Goal: Information Seeking & Learning: Learn about a topic

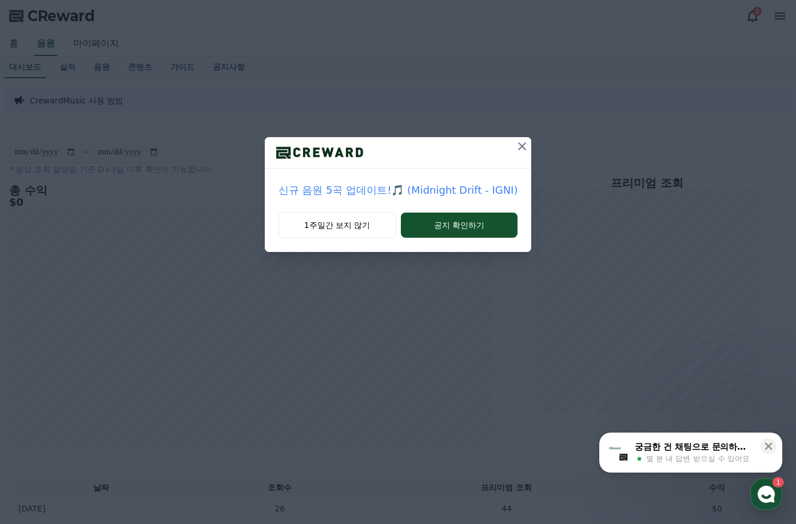
click at [516, 145] on icon at bounding box center [522, 147] width 14 height 14
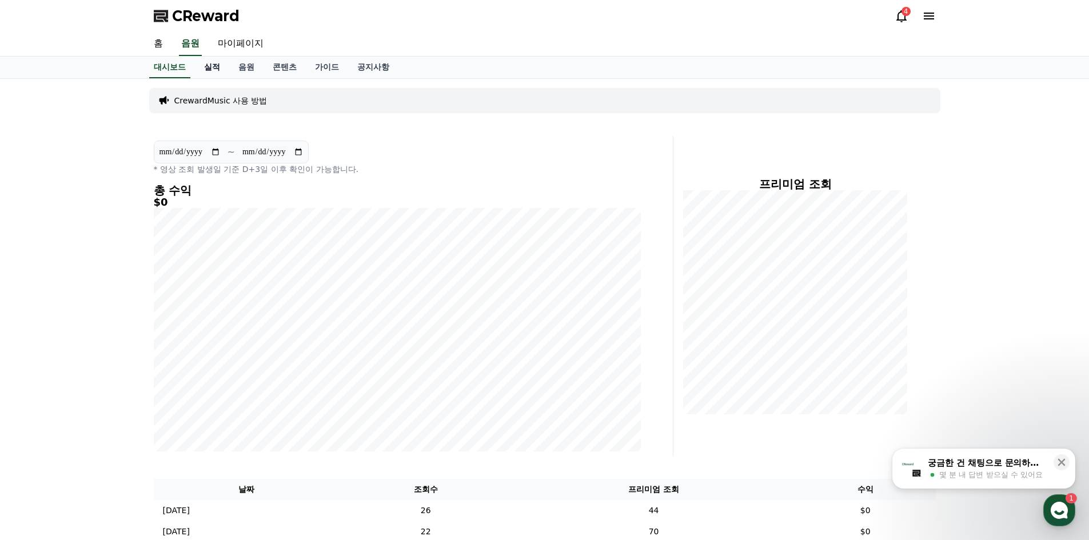
click at [211, 68] on link "실적" at bounding box center [212, 68] width 34 height 22
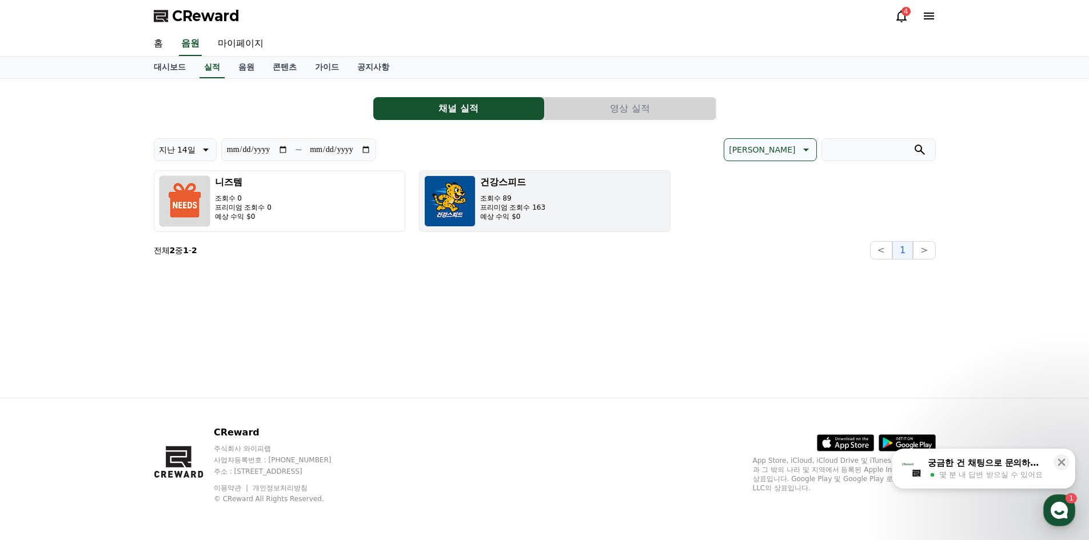
click at [520, 214] on p "예상 수익 $0" at bounding box center [513, 216] width 66 height 9
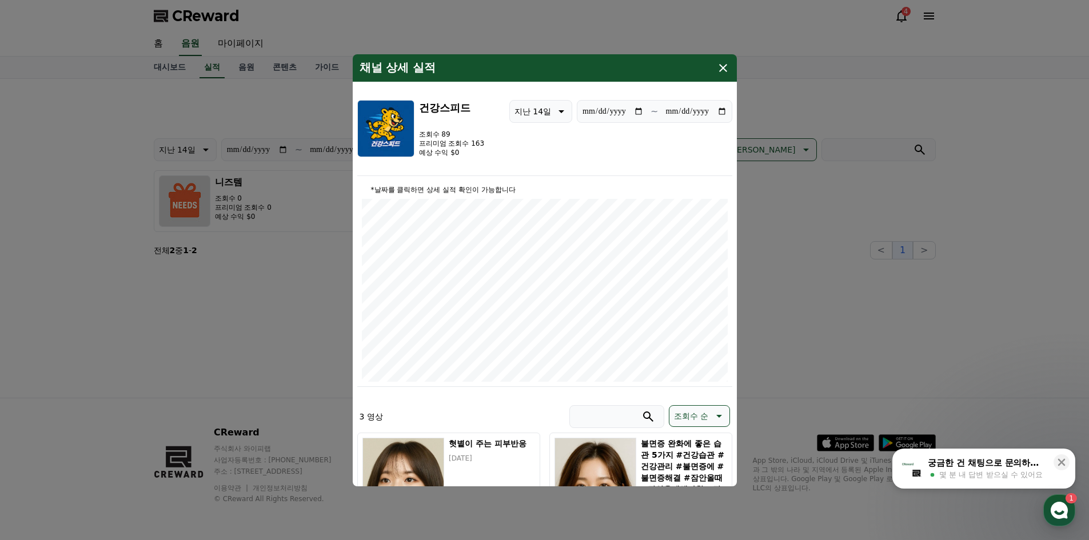
click at [724, 67] on icon "modal" at bounding box center [723, 68] width 8 height 8
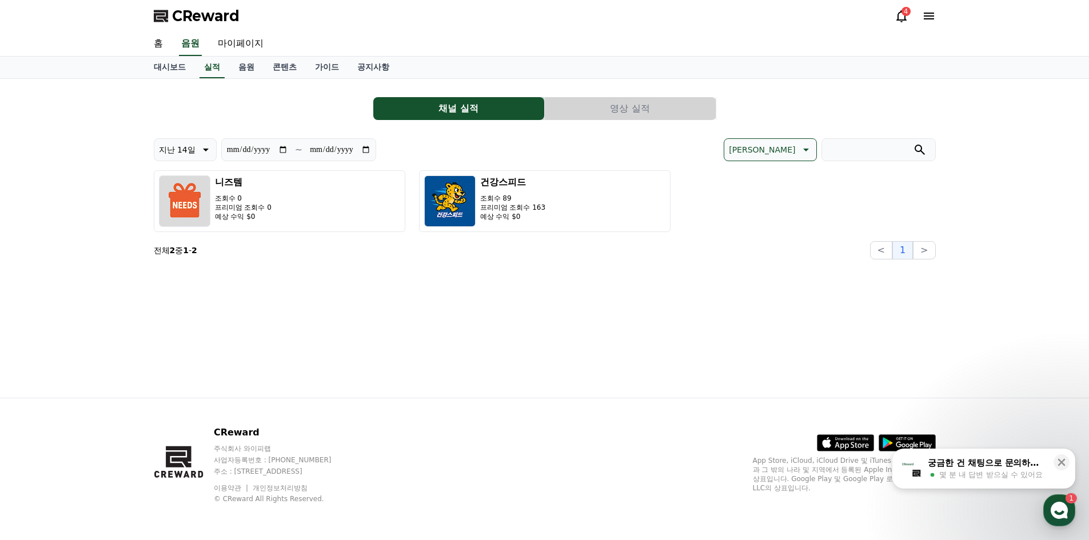
click at [712, 255] on section "전체 2 중 1 - 2 < 1 >" at bounding box center [545, 250] width 782 height 18
click at [634, 114] on button "영상 실적" at bounding box center [630, 108] width 171 height 23
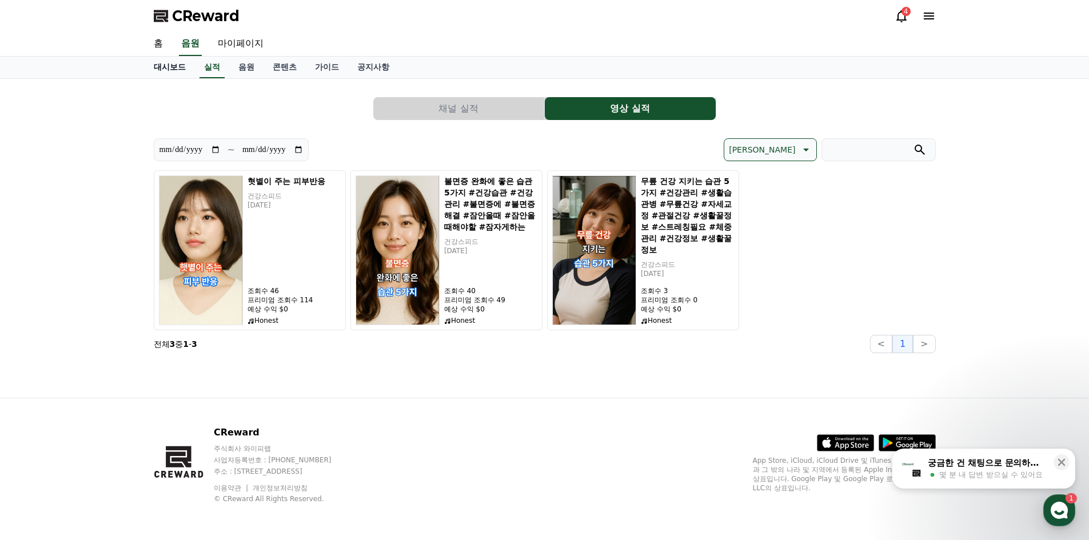
click at [165, 67] on link "대시보드" at bounding box center [170, 68] width 50 height 22
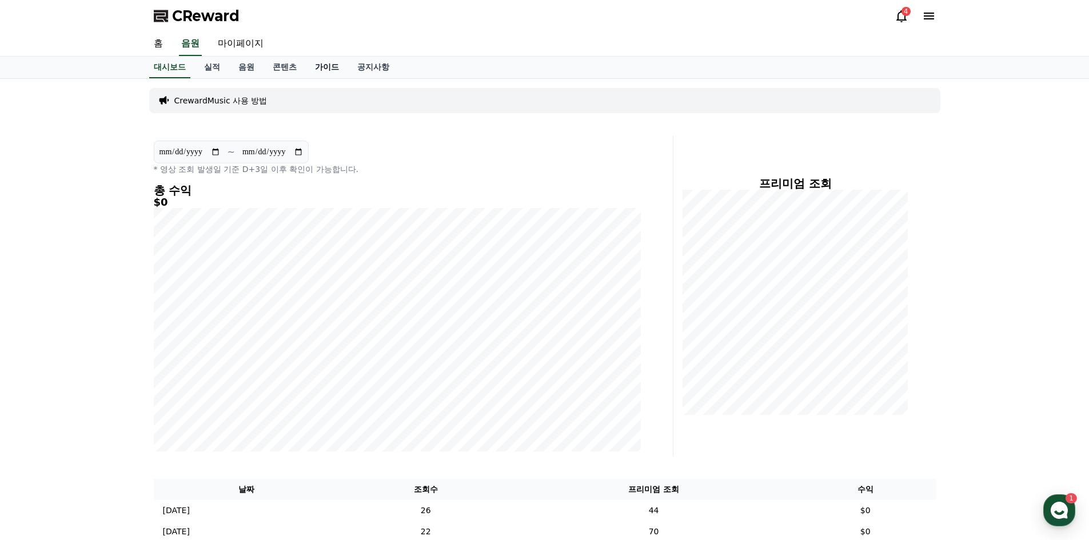
click at [329, 66] on link "가이드" at bounding box center [327, 68] width 42 height 22
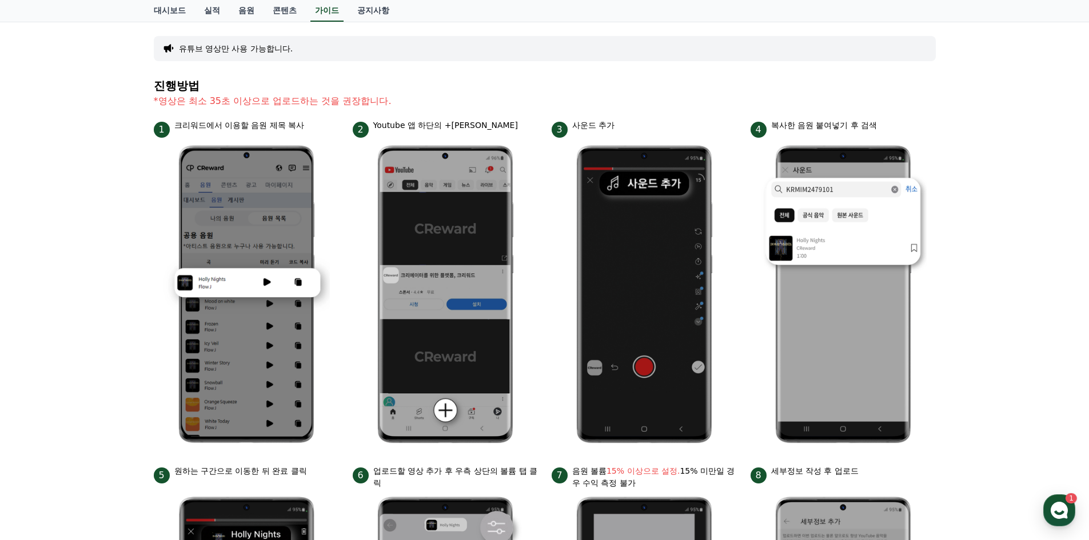
scroll to position [2, 0]
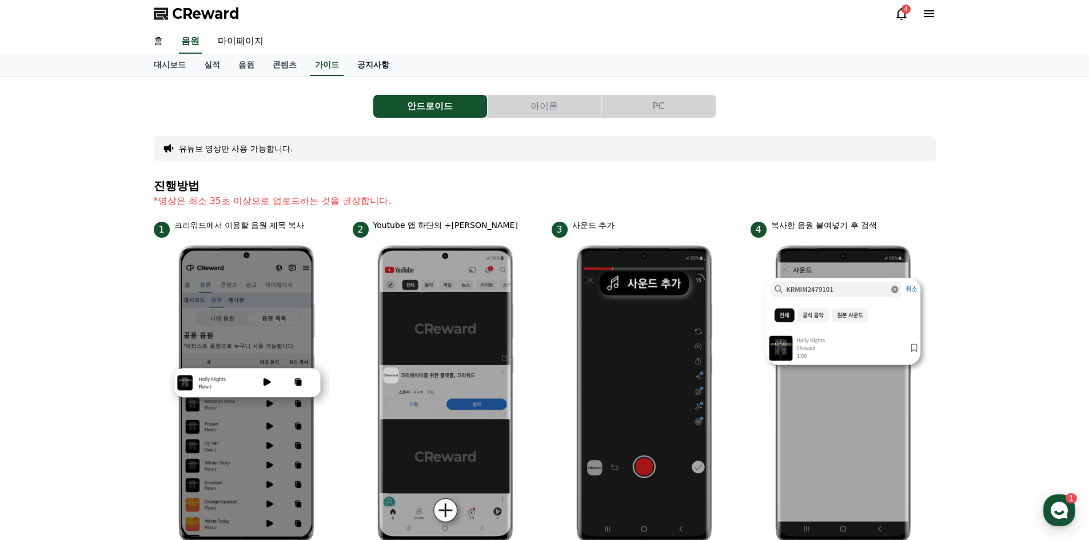
click at [376, 67] on link "공지사항" at bounding box center [373, 65] width 50 height 22
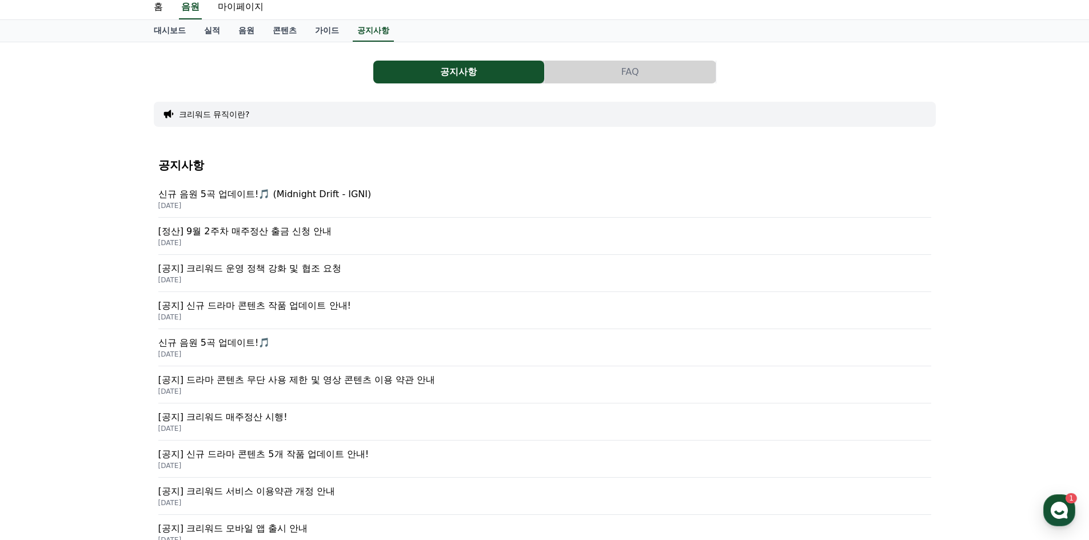
scroll to position [57, 0]
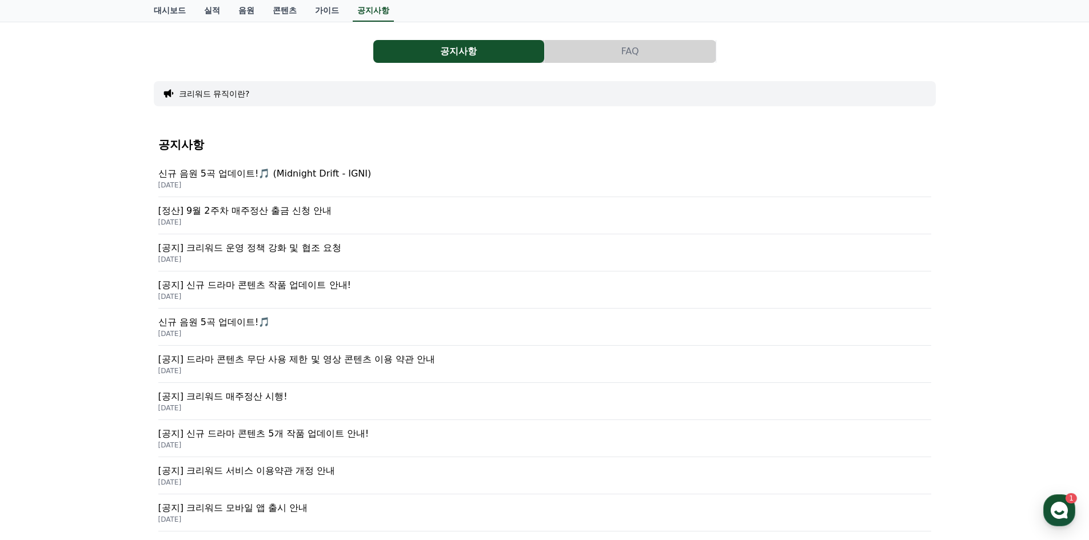
click at [258, 249] on p "[공지] 크리워드 운영 정책 강화 및 협조 요청" at bounding box center [544, 248] width 773 height 14
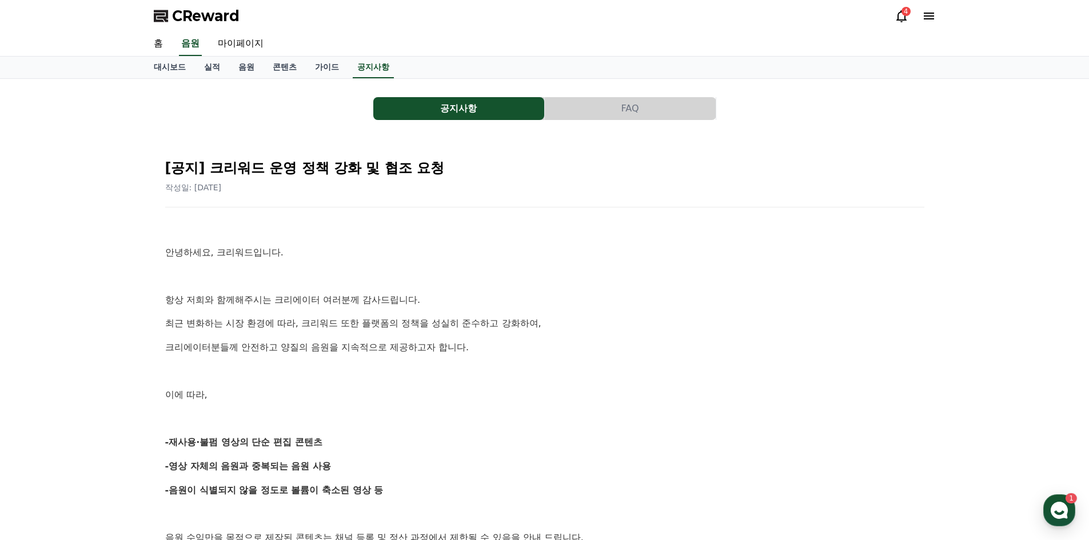
click at [600, 102] on button "FAQ" at bounding box center [630, 108] width 171 height 23
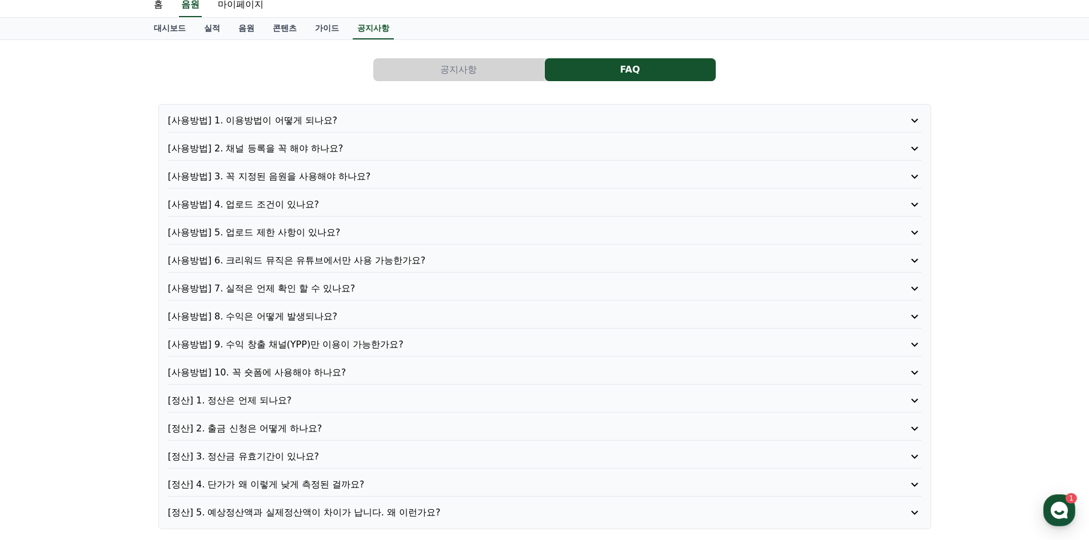
scroll to position [57, 0]
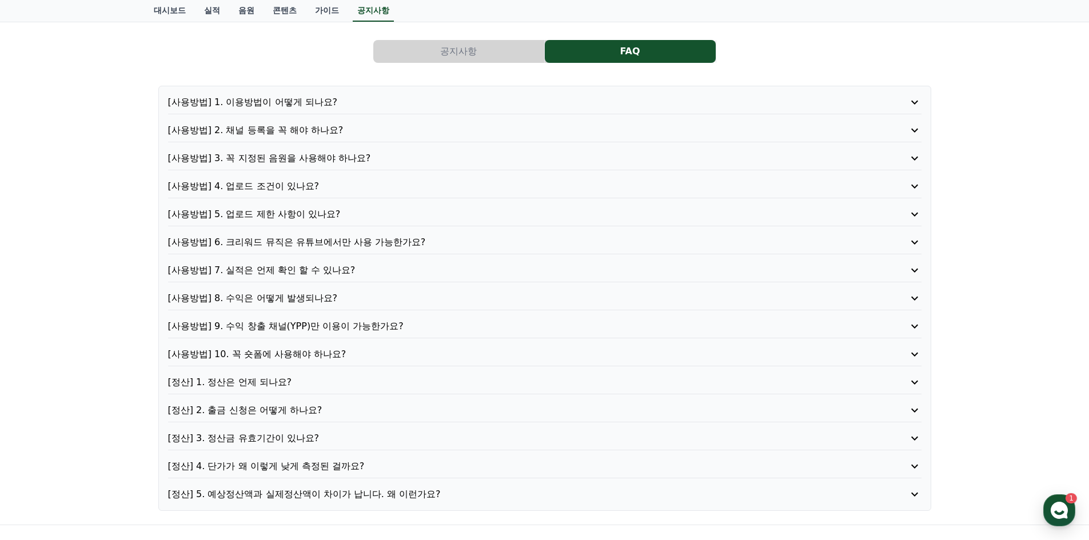
click at [307, 302] on p "[사용방법] 8. 수익은 어떻게 발생되나요?" at bounding box center [515, 299] width 694 height 14
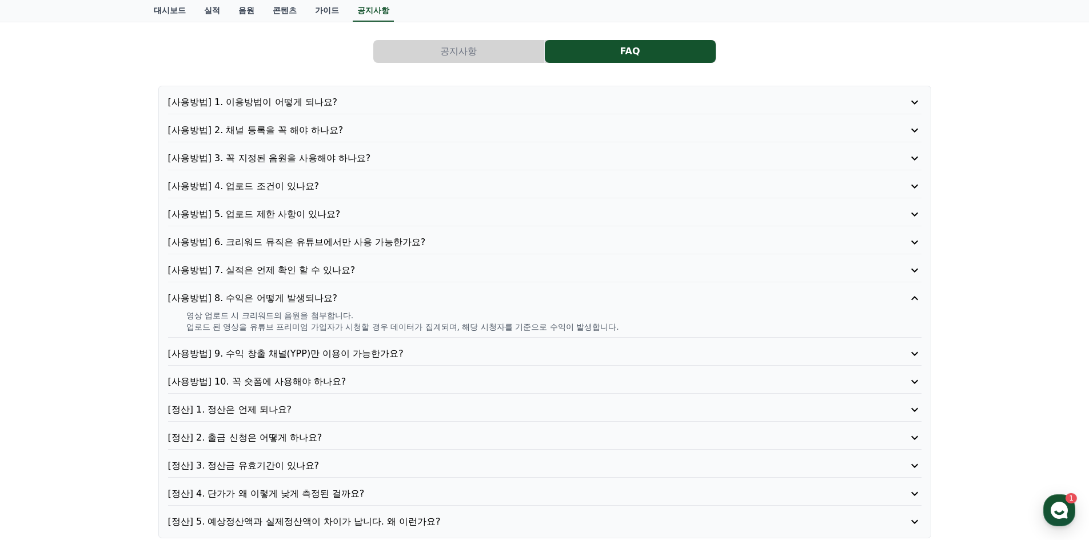
scroll to position [114, 0]
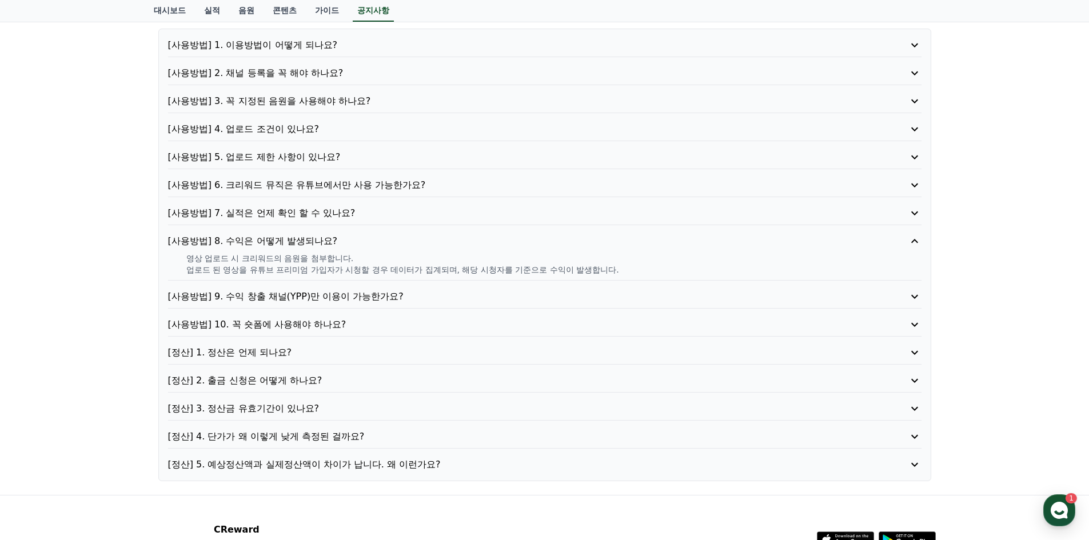
click at [284, 298] on p "[사용방법] 9. 수익 창출 채널(YPP)만 이용이 가능한가요?" at bounding box center [515, 297] width 694 height 14
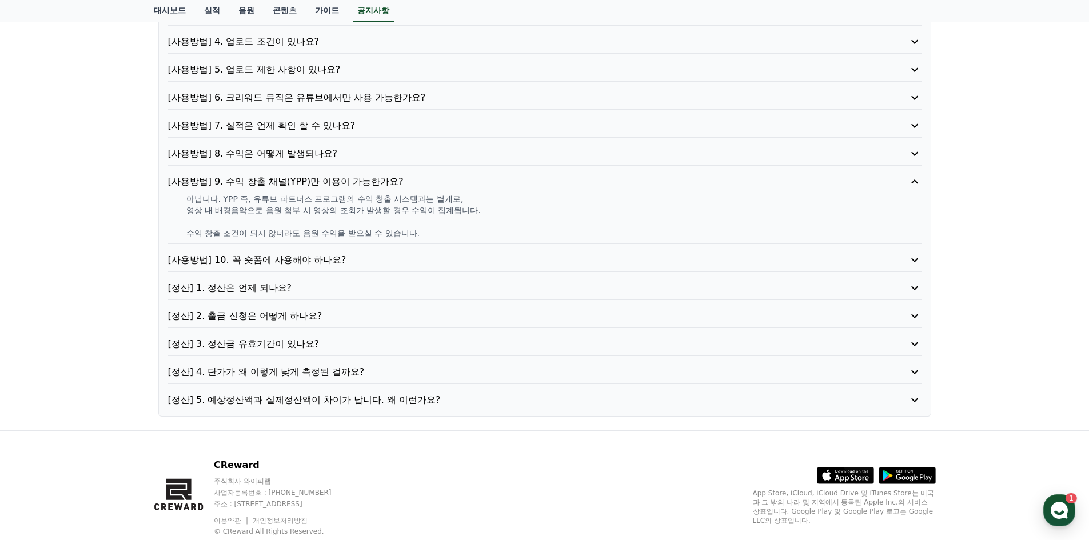
scroll to position [172, 0]
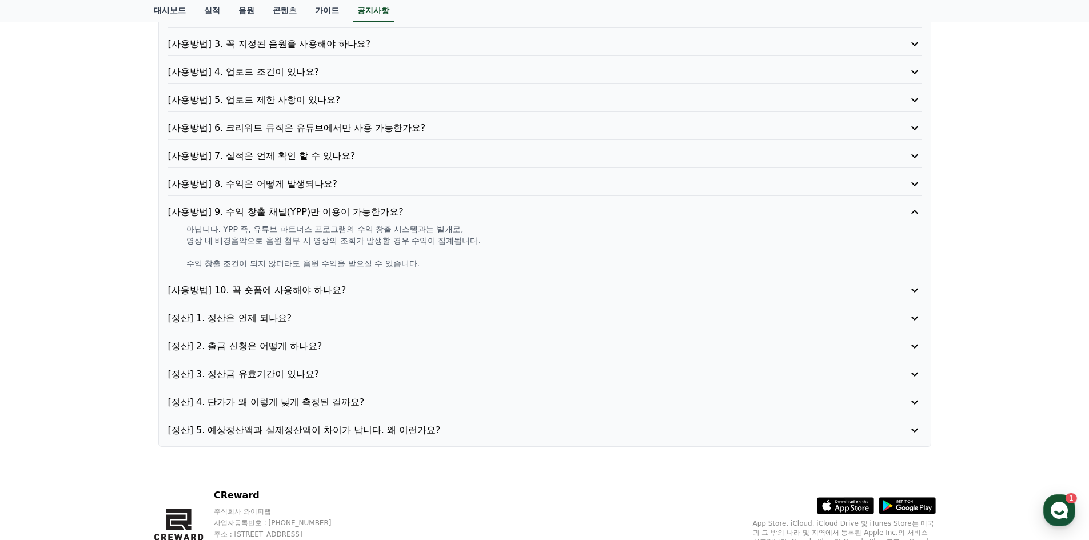
click at [304, 293] on p "[사용방법] 10. 꼭 숏폼에 사용해야 하나요?" at bounding box center [515, 291] width 694 height 14
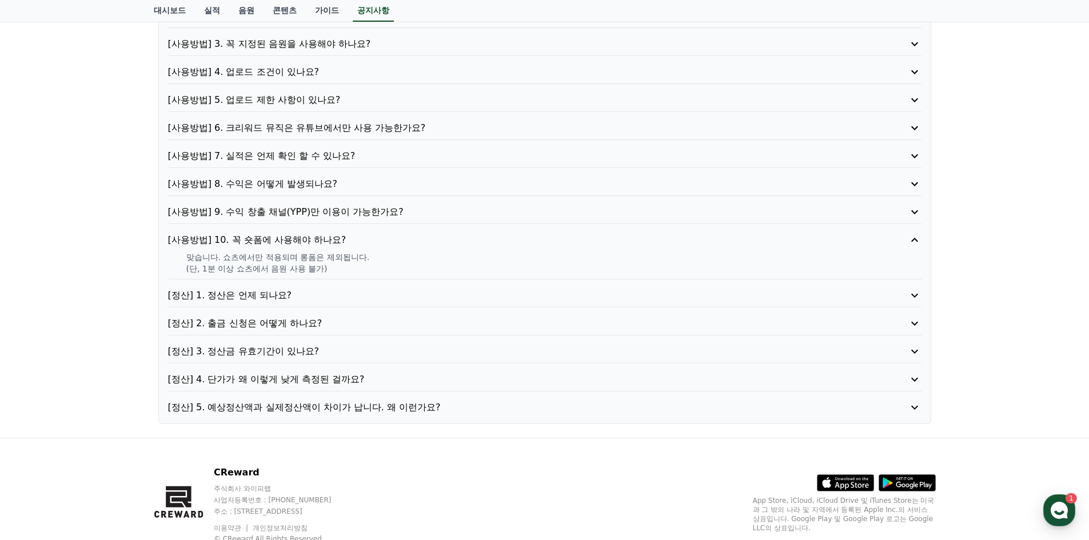
click at [261, 293] on p "[정산] 1. 정산은 언제 되나요?" at bounding box center [515, 296] width 694 height 14
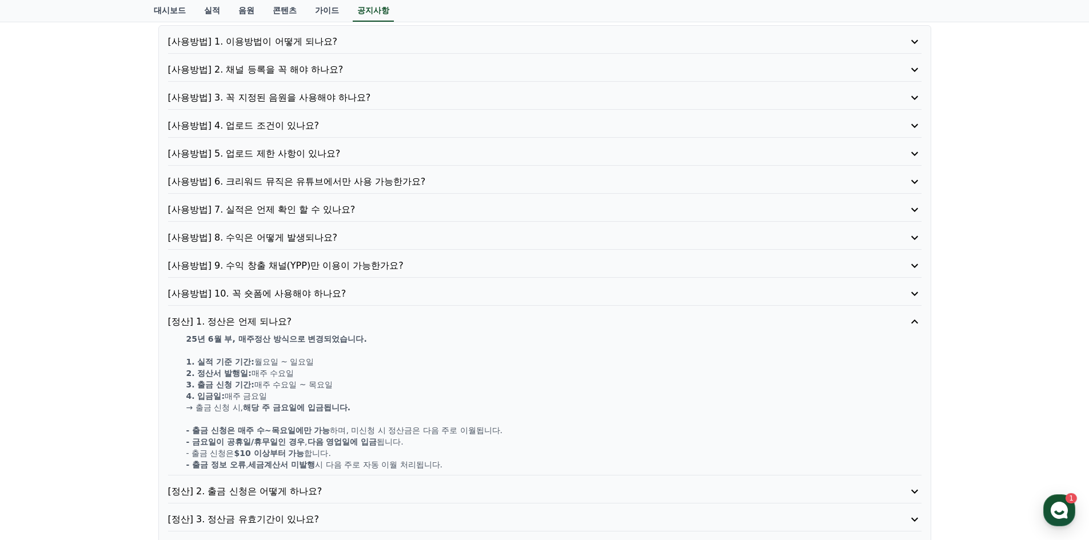
scroll to position [114, 0]
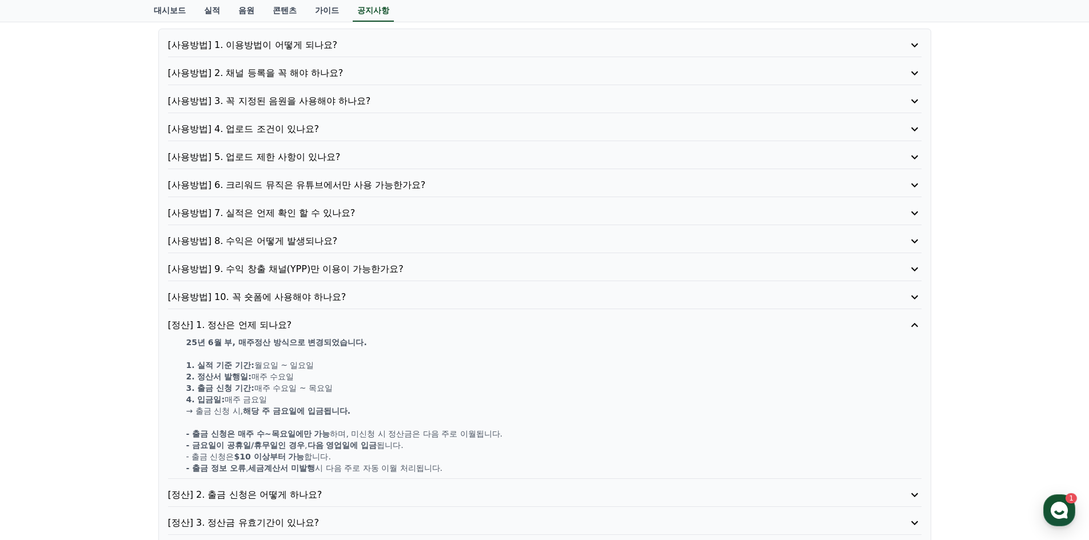
click at [336, 274] on p "[사용방법] 9. 수익 창출 채널(YPP)만 이용이 가능한가요?" at bounding box center [515, 269] width 694 height 14
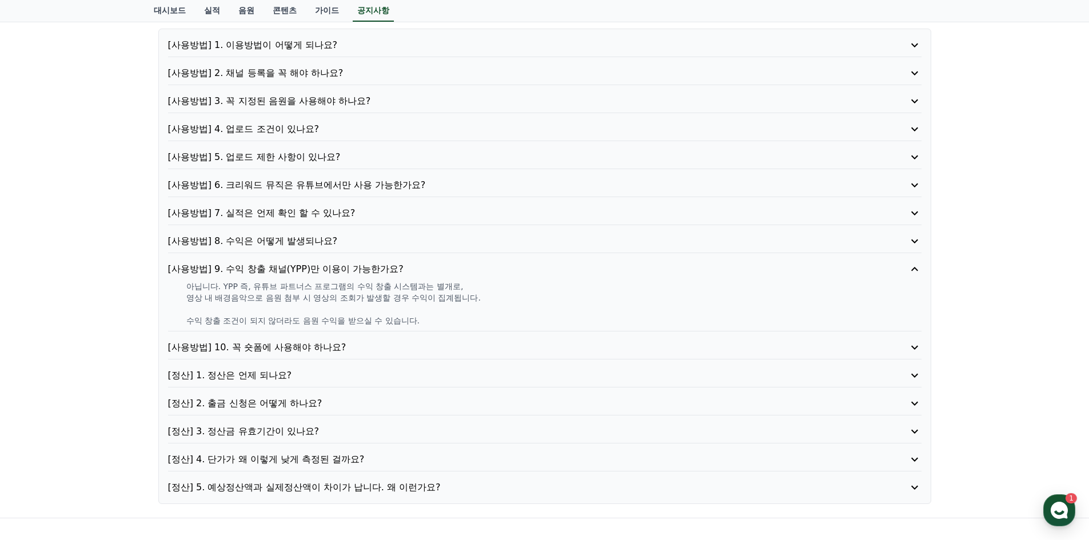
click at [321, 213] on p "[사용방법] 7. 실적은 언제 확인 할 수 있나요?" at bounding box center [515, 213] width 694 height 14
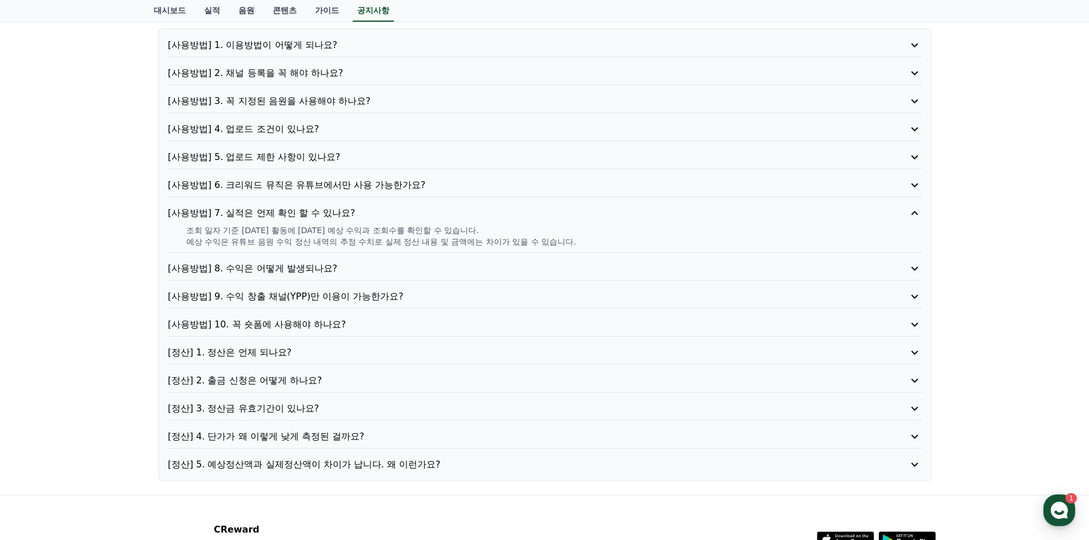
click at [313, 266] on p "[사용방법] 8. 수익은 어떻게 발생되나요?" at bounding box center [515, 269] width 694 height 14
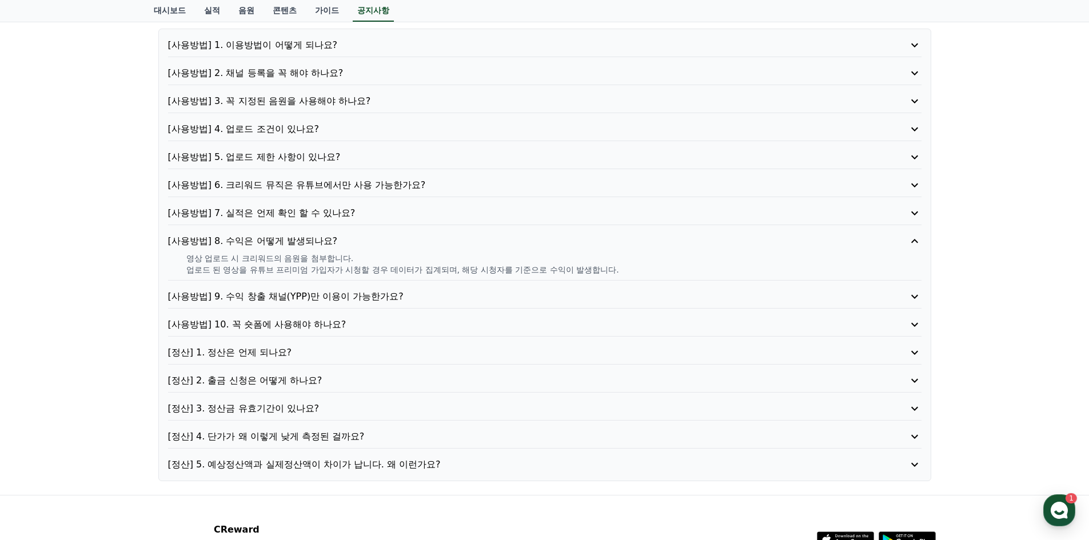
drag, startPoint x: 183, startPoint y: 257, endPoint x: 658, endPoint y: 276, distance: 475.5
click at [658, 276] on div "[사용방법] 8. 수익은 어떻게 발생되나요? 영상 업로드 시 크리워드의 음원을 첨부합니다. 업로드 된 영상을 유튜브 프리미엄 가입자가 시청할 …" at bounding box center [545, 257] width 754 height 46
copy div "영상 업로드 시 크리워드의 음원을 첨부합니다. 업로드 된 영상을 유튜브 프리미엄 가입자가 시청할 경우 데이터가 집계되며, 해당 시청자를 기준으…"
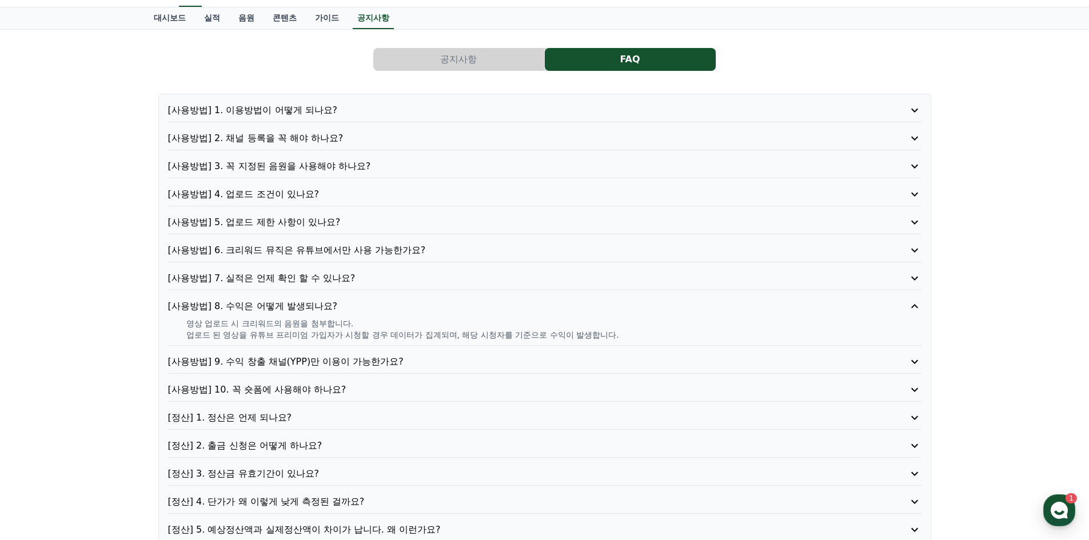
scroll to position [0, 0]
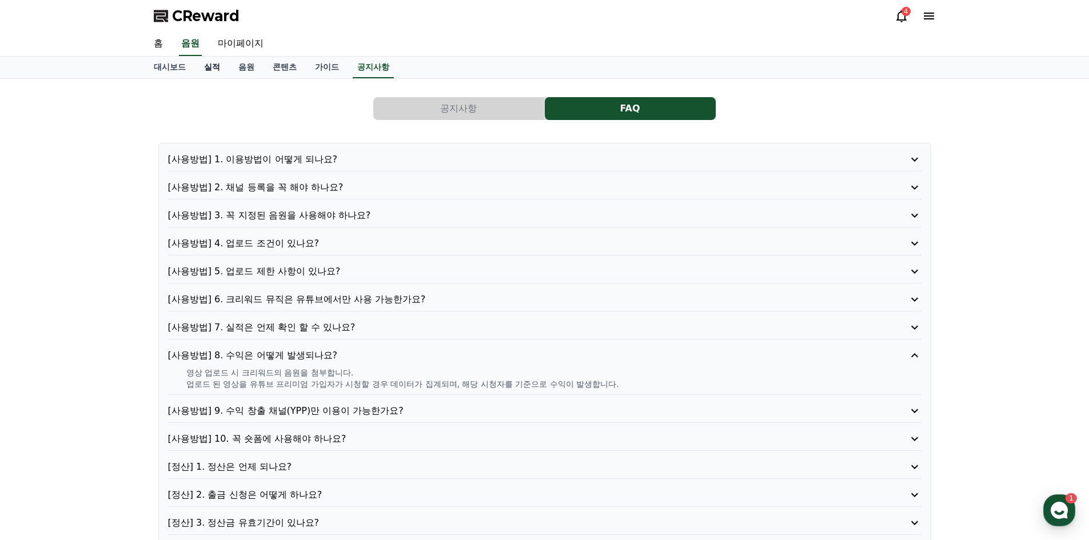
click at [216, 66] on link "실적" at bounding box center [212, 68] width 34 height 22
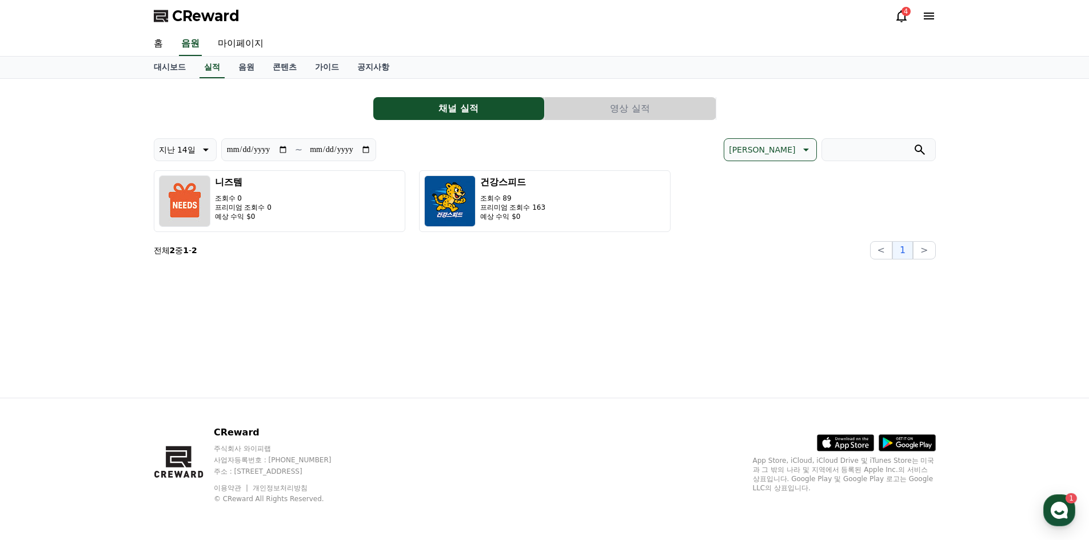
click at [622, 109] on button "영상 실적" at bounding box center [630, 108] width 171 height 23
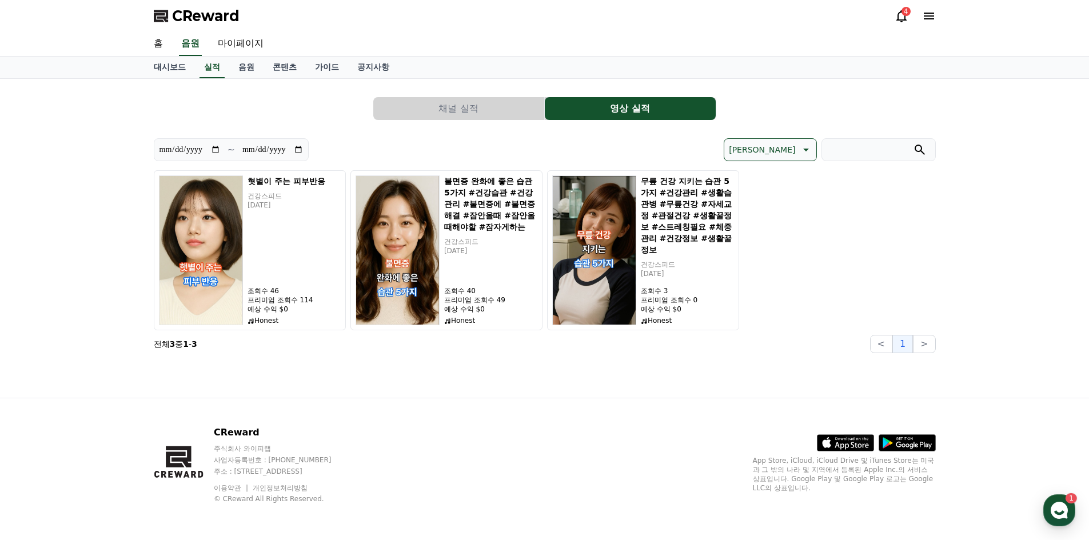
click at [501, 108] on button "채널 실적" at bounding box center [458, 108] width 171 height 23
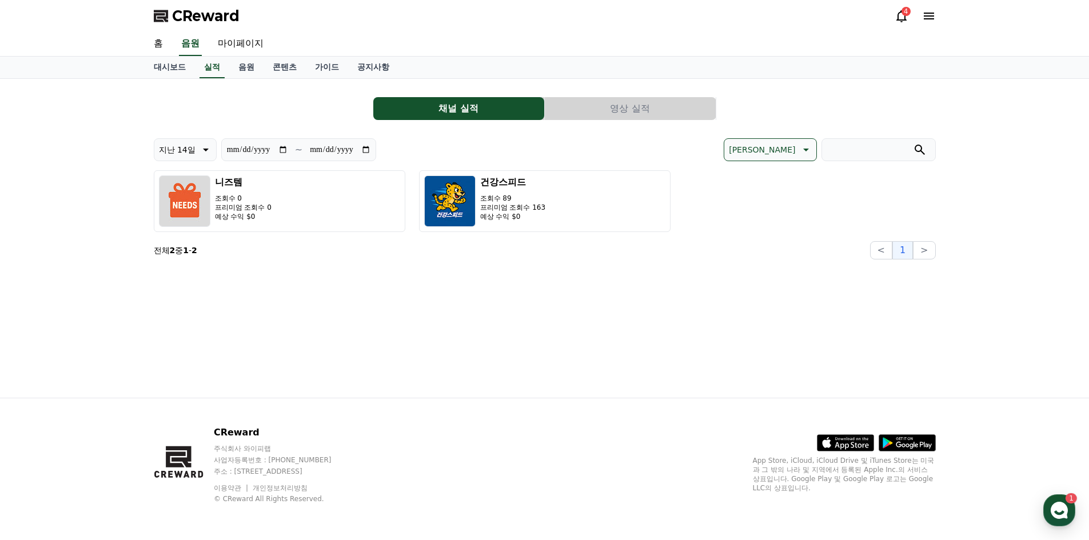
click at [120, 119] on div "**********" at bounding box center [544, 238] width 1089 height 319
